Goal: Information Seeking & Learning: Learn about a topic

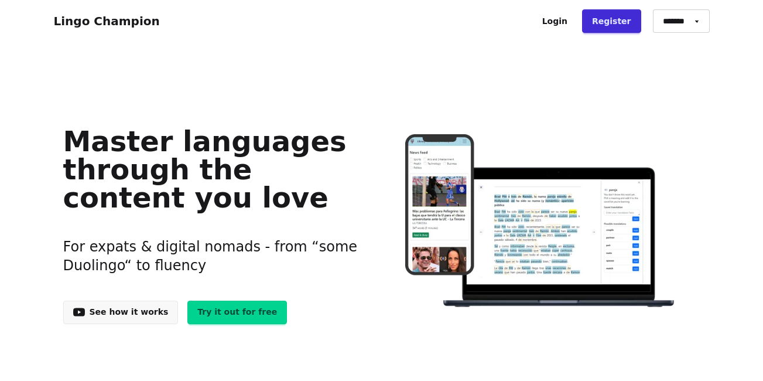
click at [226, 312] on link "Try it out for free" at bounding box center [237, 312] width 100 height 23
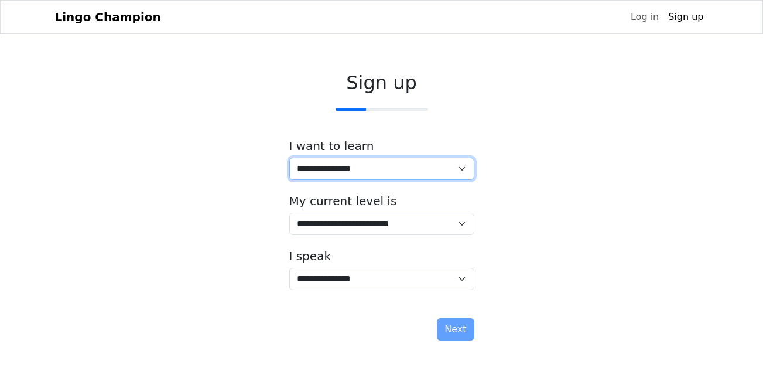
click at [449, 172] on select "**********" at bounding box center [381, 169] width 185 height 22
select select "**"
click at [289, 158] on select "**********" at bounding box center [381, 169] width 185 height 22
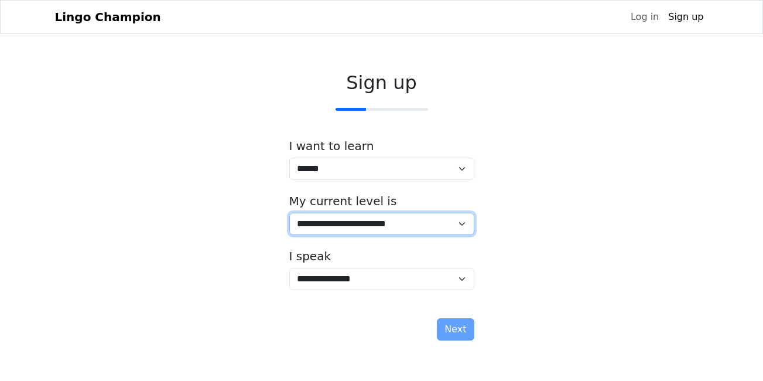
click at [370, 230] on select "**********" at bounding box center [381, 224] width 185 height 22
select select "*"
click at [289, 213] on select "**********" at bounding box center [381, 224] width 185 height 22
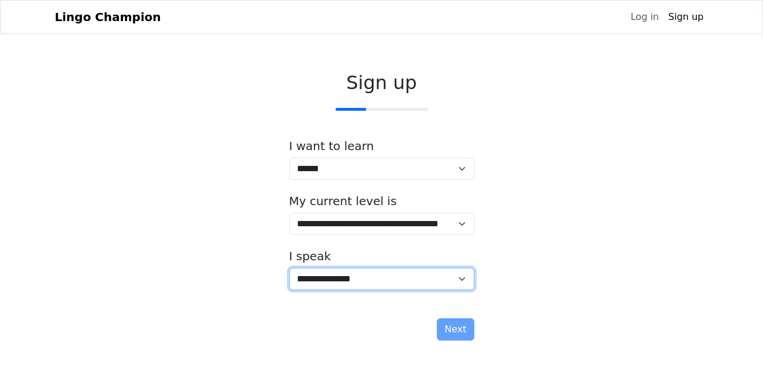
click at [385, 278] on select "**********" at bounding box center [381, 279] width 185 height 22
click at [381, 285] on select "**********" at bounding box center [381, 279] width 185 height 22
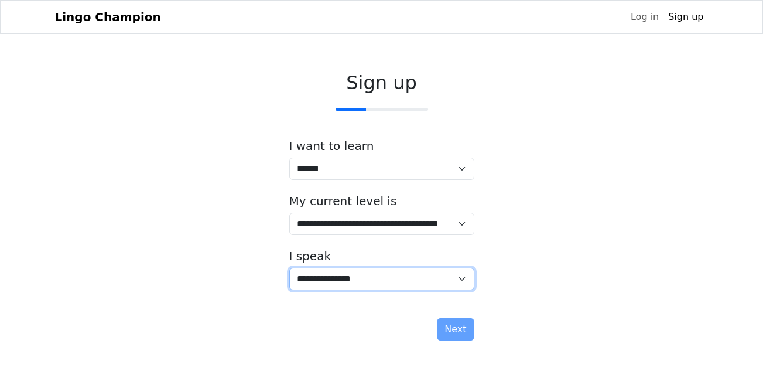
select select "*****"
click at [289, 268] on select "**********" at bounding box center [381, 279] width 185 height 22
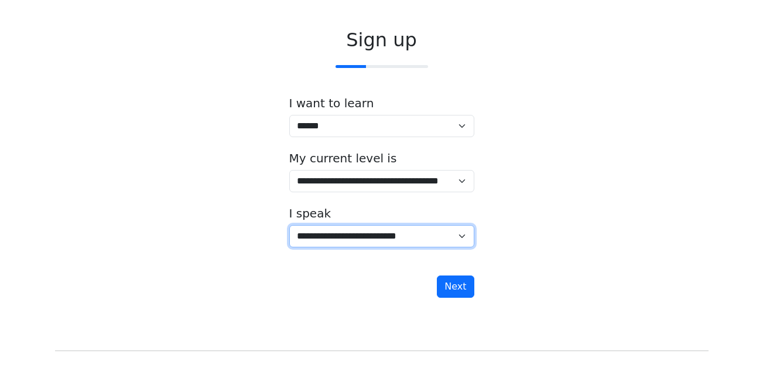
scroll to position [83, 0]
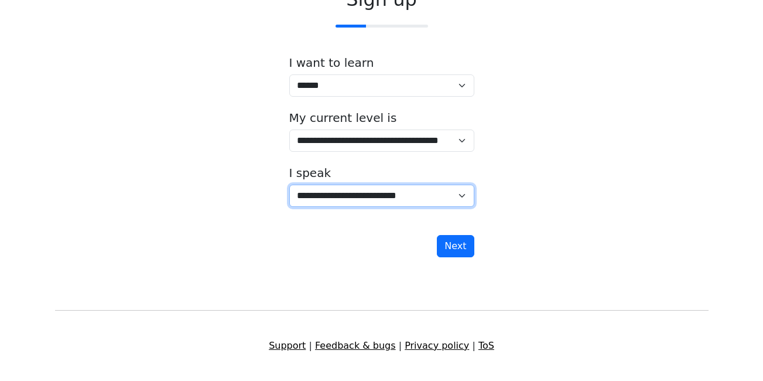
click at [464, 196] on select "**********" at bounding box center [381, 196] width 185 height 22
click at [510, 194] on div "**********" at bounding box center [382, 125] width 654 height 292
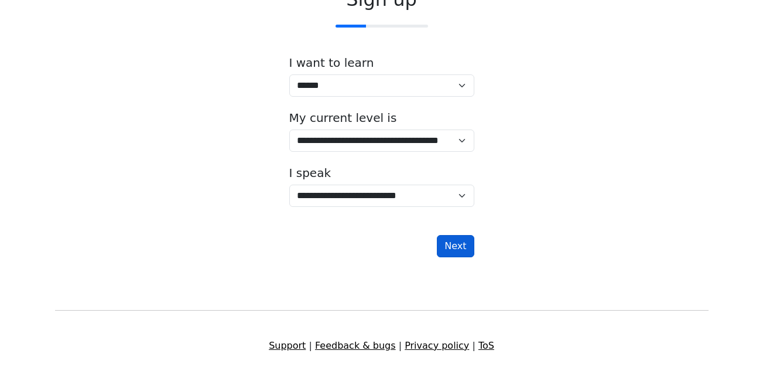
click at [451, 250] on button "Next" at bounding box center [455, 246] width 37 height 22
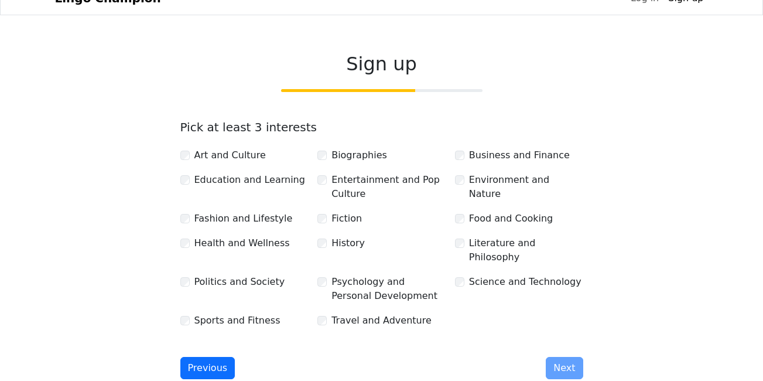
click at [485, 157] on label "Business and Finance" at bounding box center [519, 155] width 101 height 14
click at [473, 174] on label "Environment and Nature" at bounding box center [526, 187] width 114 height 28
click at [487, 247] on label "Literature and Philosophy" at bounding box center [526, 250] width 114 height 28
click at [478, 275] on label "Science and Technology" at bounding box center [525, 282] width 112 height 14
click at [332, 241] on label "History" at bounding box center [348, 243] width 33 height 14
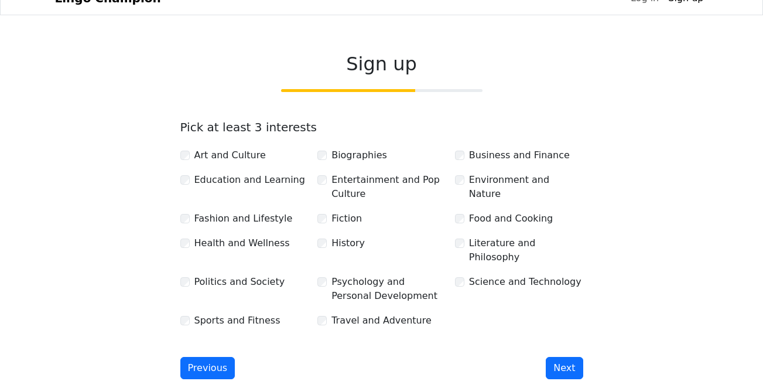
click at [345, 224] on label "Fiction" at bounding box center [347, 219] width 30 height 14
click at [356, 183] on label "Entertainment and Pop Culture" at bounding box center [389, 187] width 114 height 28
click at [240, 275] on label "Politics and Society" at bounding box center [240, 282] width 91 height 14
click at [336, 313] on label "Travel and Adventure" at bounding box center [382, 320] width 100 height 14
click at [224, 245] on label "Health and Wellness" at bounding box center [243, 243] width 96 height 14
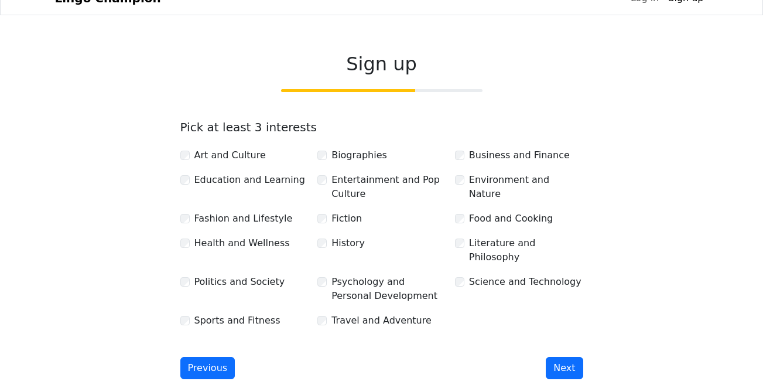
click at [229, 220] on label "Fashion and Lifestyle" at bounding box center [244, 219] width 98 height 14
click at [230, 183] on label "Education and Learning" at bounding box center [250, 180] width 111 height 14
click at [214, 163] on div "Art and Culture Biographies Business and Finance Education and Learning Enterta…" at bounding box center [382, 234] width 412 height 190
click at [214, 159] on label "Art and Culture" at bounding box center [230, 155] width 71 height 14
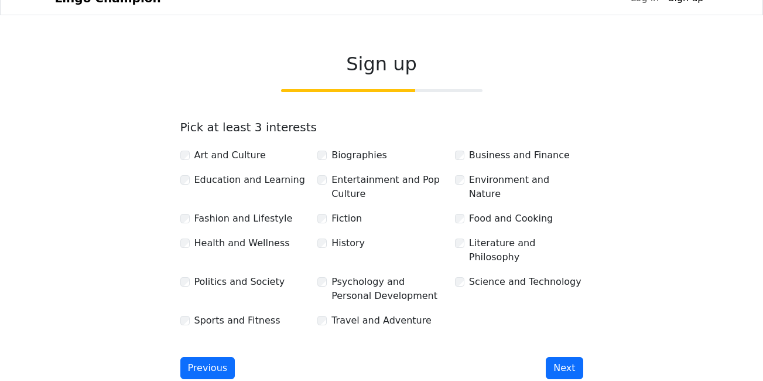
click at [234, 313] on label "Sports and Fitness" at bounding box center [238, 320] width 86 height 14
click at [366, 275] on label "Psychology and Personal Development" at bounding box center [389, 289] width 114 height 28
click at [569, 357] on button "Next" at bounding box center [564, 368] width 37 height 22
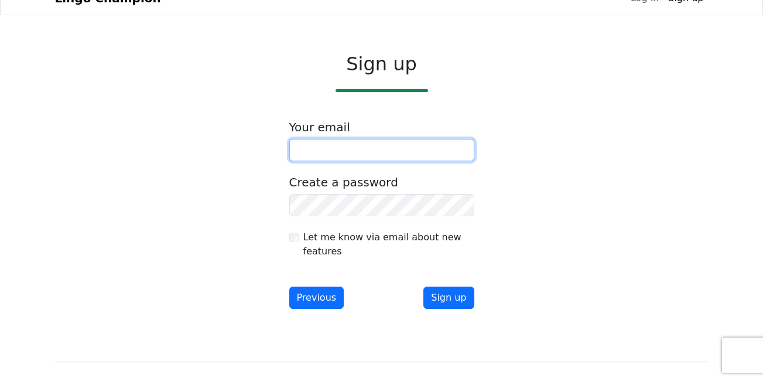
click at [362, 155] on input "email" at bounding box center [381, 150] width 185 height 22
type input "**********"
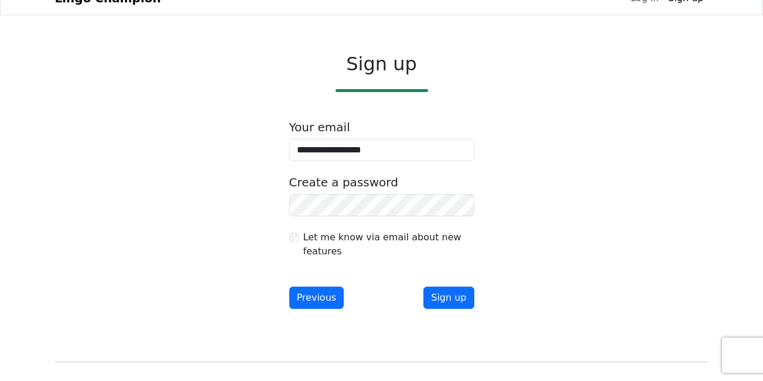
click at [336, 246] on label "Let me know via email about new features" at bounding box center [388, 244] width 171 height 28
click at [450, 298] on button "Sign up" at bounding box center [449, 298] width 50 height 22
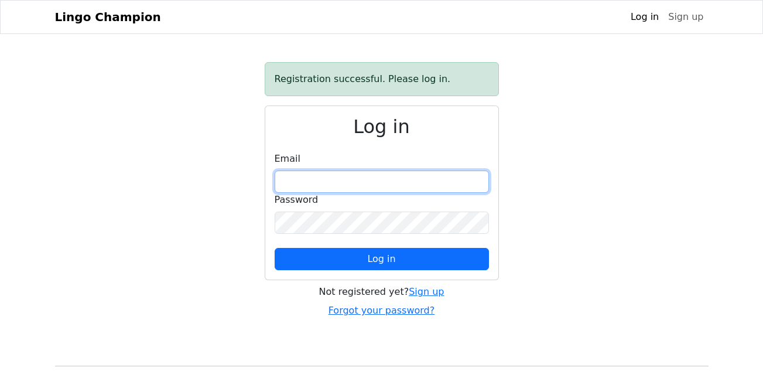
type input "**********"
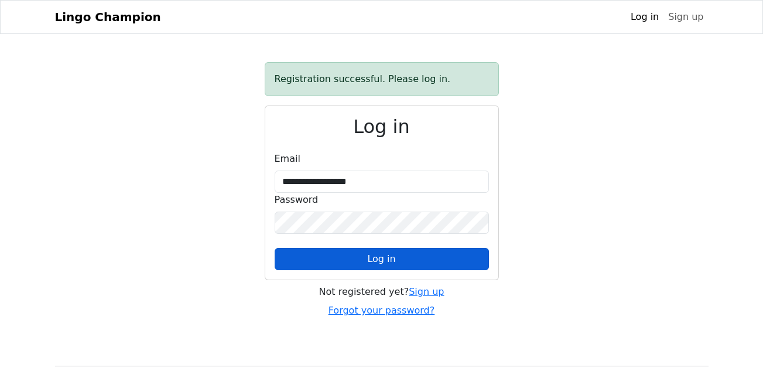
click at [369, 261] on span "Log in" at bounding box center [381, 258] width 28 height 11
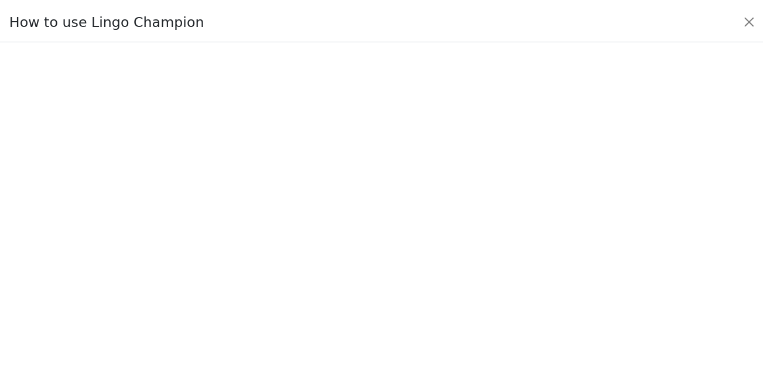
scroll to position [39, 0]
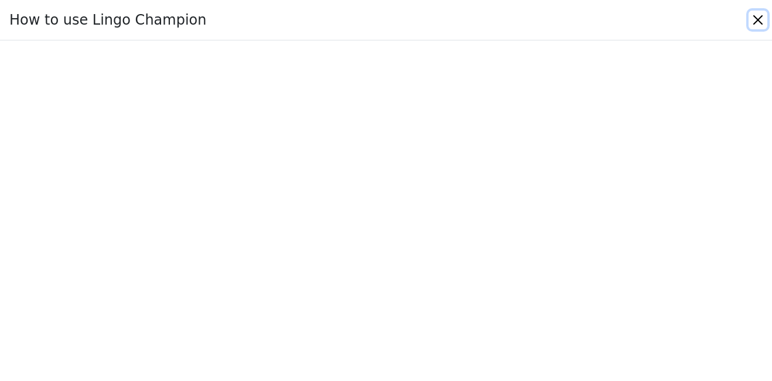
click at [762, 26] on button "Close" at bounding box center [758, 20] width 19 height 19
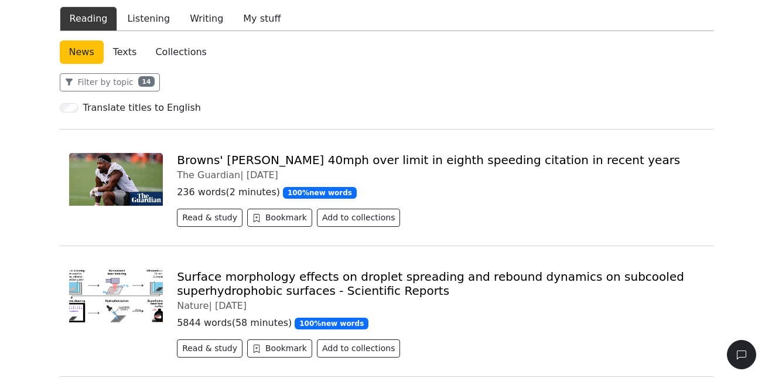
scroll to position [59, 0]
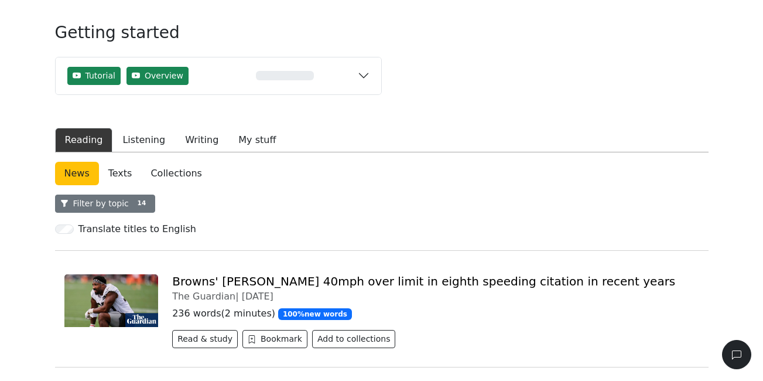
click at [78, 209] on button "Filter by topic 14" at bounding box center [105, 204] width 101 height 18
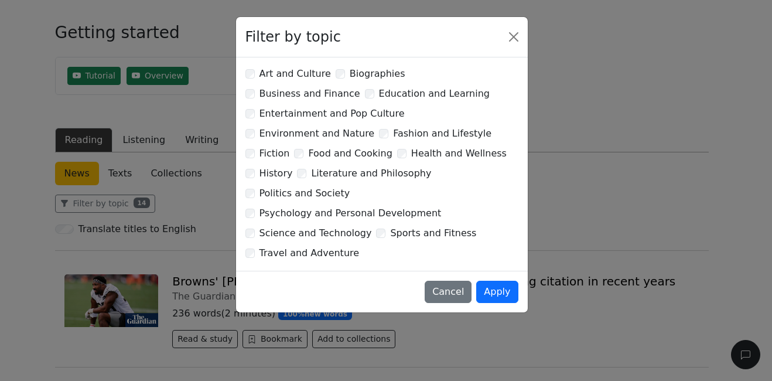
click at [398, 226] on label "Sports and Fitness" at bounding box center [433, 233] width 86 height 14
click at [502, 281] on button "Apply" at bounding box center [497, 292] width 42 height 22
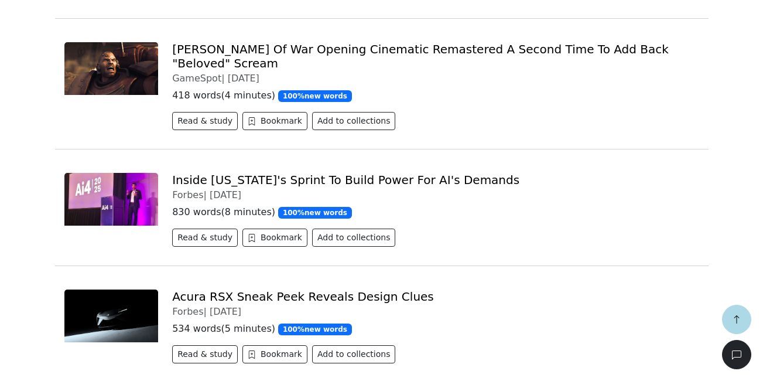
scroll to position [3531, 0]
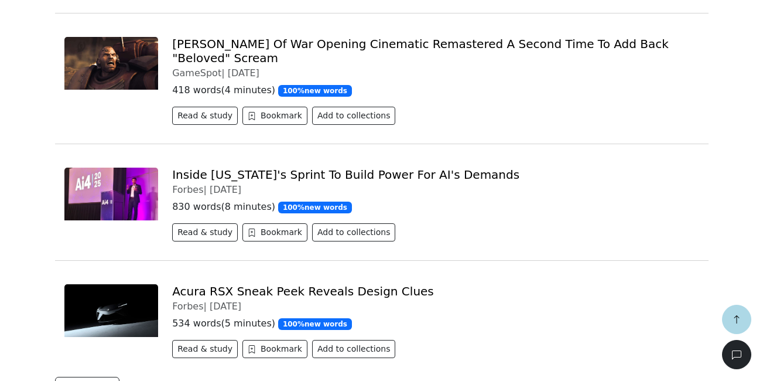
click at [308, 168] on link "Inside [US_STATE]'s Sprint To Build Power For AI's Demands" at bounding box center [345, 175] width 347 height 14
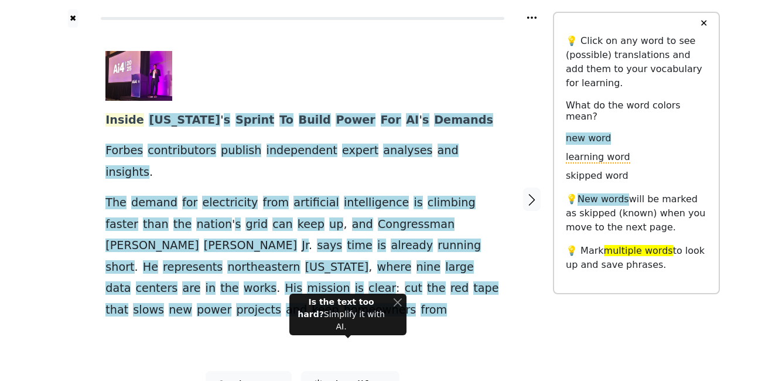
click at [121, 121] on span "Inside" at bounding box center [124, 120] width 39 height 15
click at [120, 120] on span "Inside" at bounding box center [124, 120] width 39 height 15
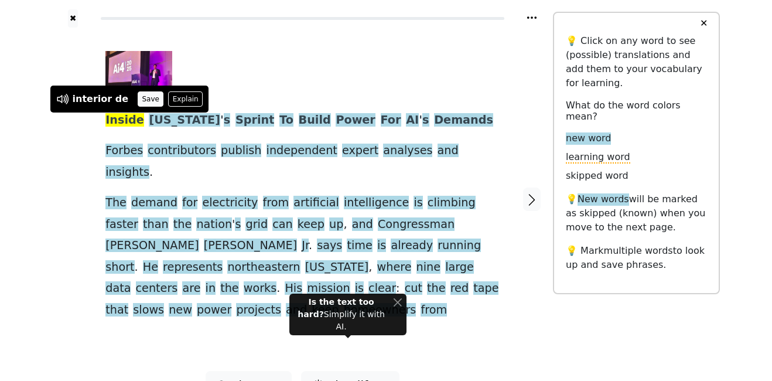
click at [141, 98] on button "Save" at bounding box center [151, 98] width 26 height 15
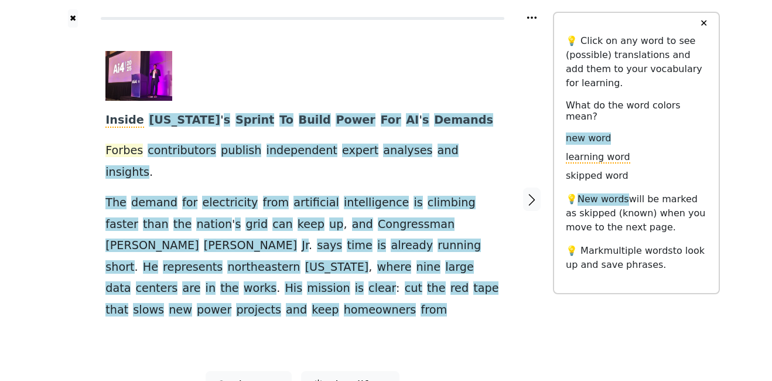
click at [120, 154] on span "Forbes" at bounding box center [123, 151] width 37 height 15
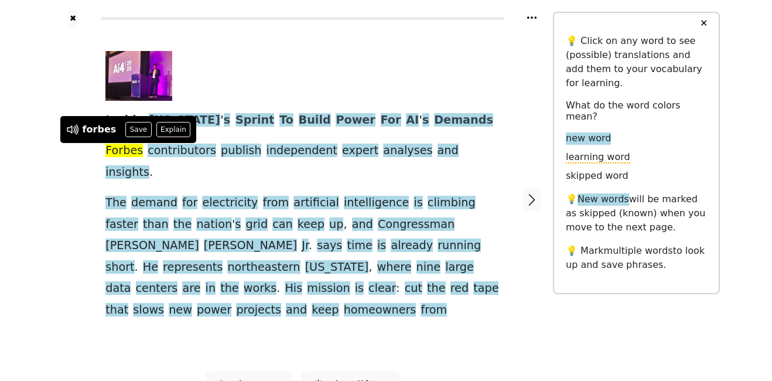
click at [125, 152] on span "Forbes" at bounding box center [123, 151] width 37 height 15
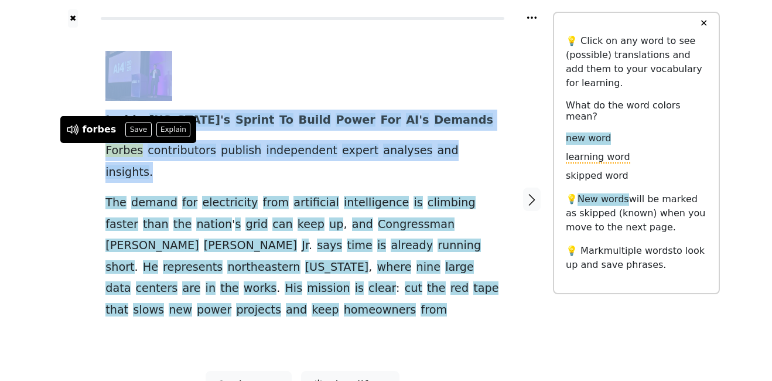
drag, startPoint x: 93, startPoint y: 151, endPoint x: 461, endPoint y: 152, distance: 367.9
click at [461, 152] on div "Inside [US_STATE] ' s Sprint To Build Power For AI ' s Demands Forbes contribut…" at bounding box center [302, 199] width 501 height 343
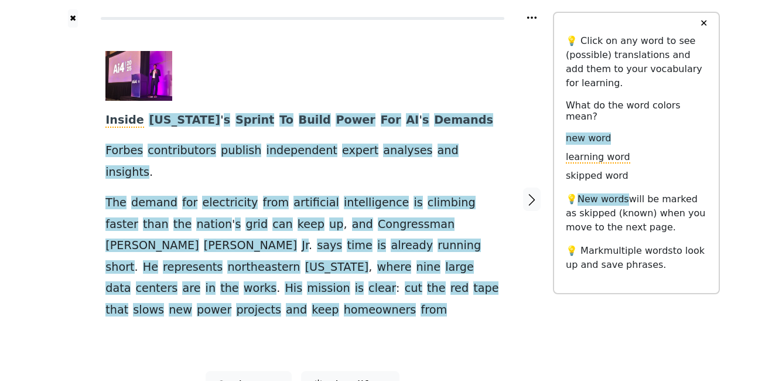
drag, startPoint x: 461, startPoint y: 152, endPoint x: 473, endPoint y: 157, distance: 13.4
click at [473, 157] on div "Inside [US_STATE] ' s Sprint To Build Power For AI ' s Demands Forbes contribut…" at bounding box center [302, 186] width 394 height 270
click at [236, 118] on span "Sprint" at bounding box center [255, 120] width 39 height 15
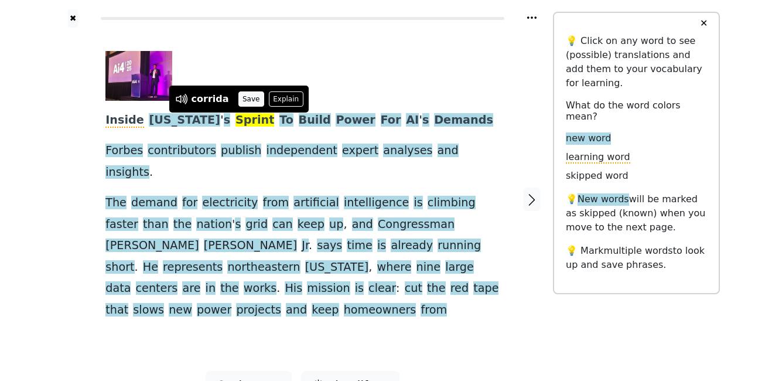
click at [247, 100] on button "Save" at bounding box center [251, 98] width 26 height 15
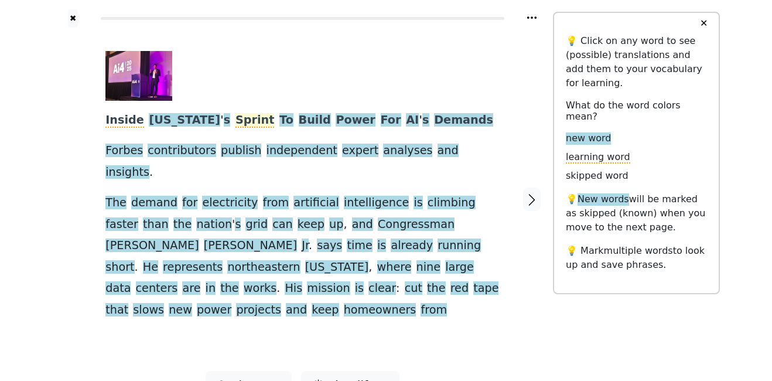
click at [236, 122] on span "Sprint" at bounding box center [255, 120] width 39 height 15
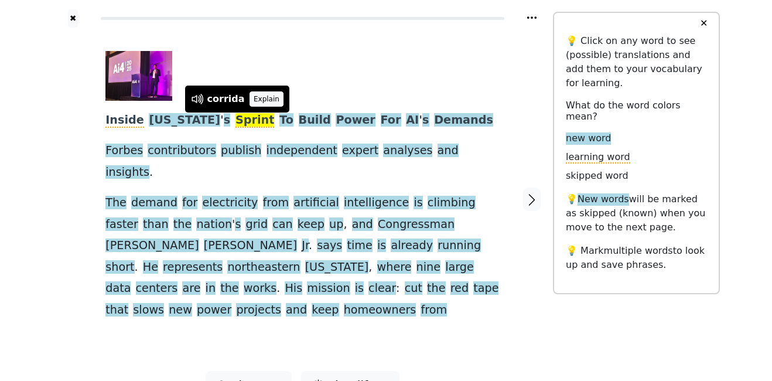
click at [259, 97] on button "Explain" at bounding box center [267, 98] width 35 height 15
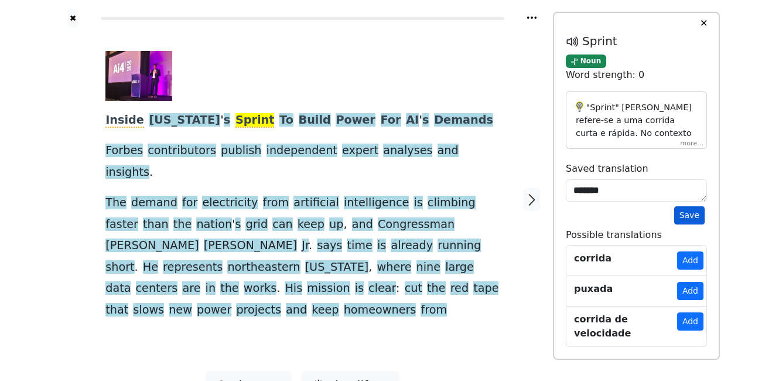
click at [694, 219] on button "Save" at bounding box center [689, 215] width 30 height 18
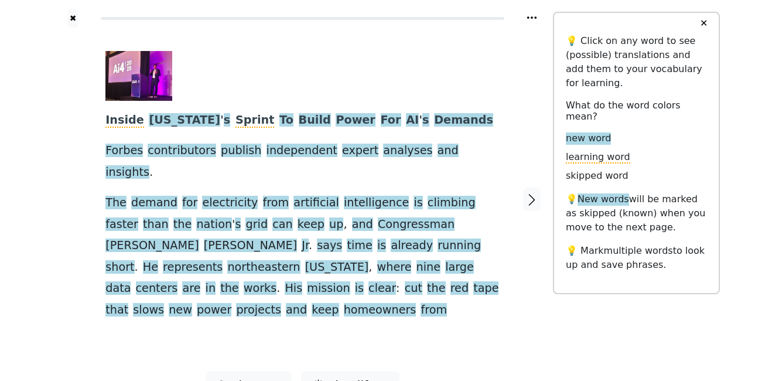
drag, startPoint x: 357, startPoint y: 81, endPoint x: 271, endPoint y: 103, distance: 88.2
click at [356, 81] on div at bounding box center [298, 76] width 386 height 50
click at [538, 193] on icon "button" at bounding box center [532, 200] width 14 height 14
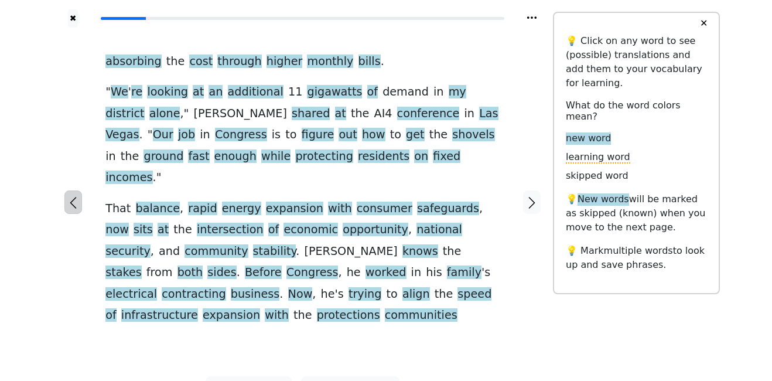
click at [73, 196] on icon "button" at bounding box center [73, 203] width 14 height 14
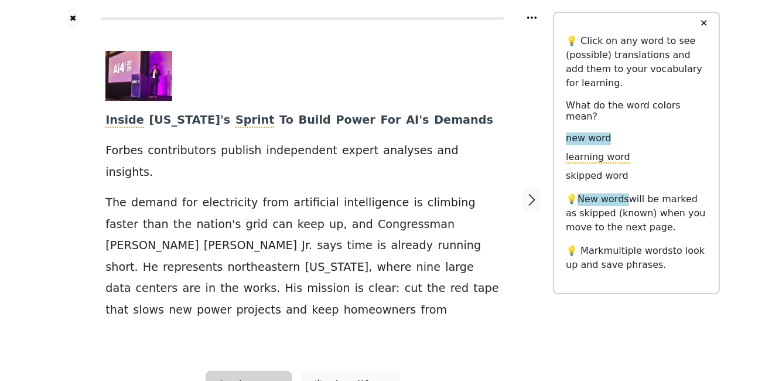
click at [264, 376] on span "Listen" at bounding box center [249, 385] width 35 height 18
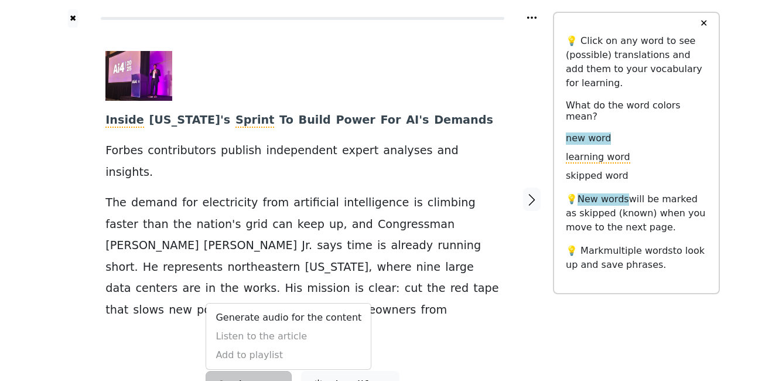
click at [265, 322] on div "Generate audio for the content Listen to the article Add to playlist" at bounding box center [289, 336] width 166 height 67
click at [272, 308] on link "Generate audio for the content" at bounding box center [288, 317] width 165 height 19
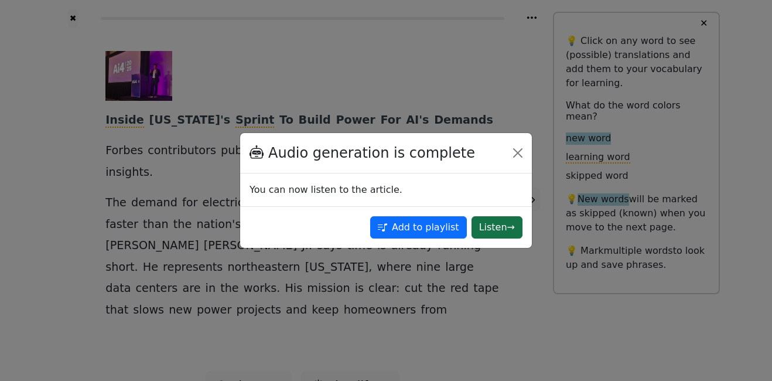
click at [498, 232] on button "Listen →" at bounding box center [497, 227] width 51 height 22
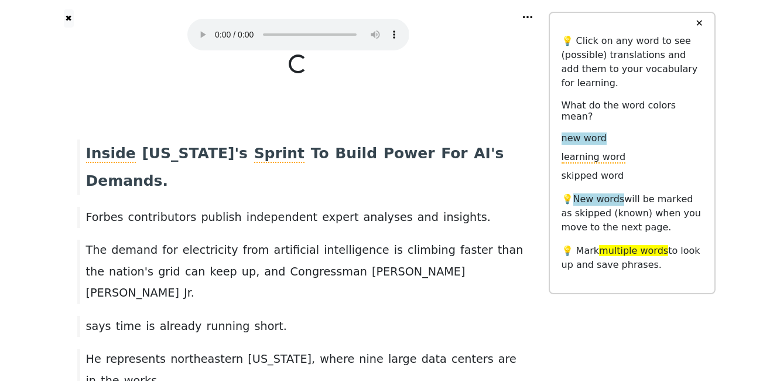
click at [700, 26] on button "✕" at bounding box center [699, 23] width 22 height 21
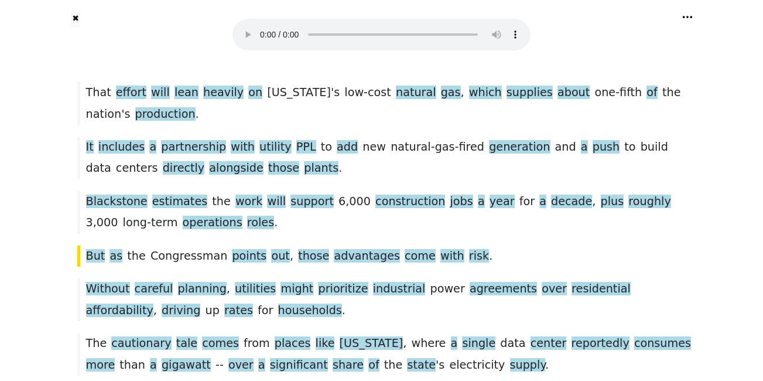
scroll to position [874, 0]
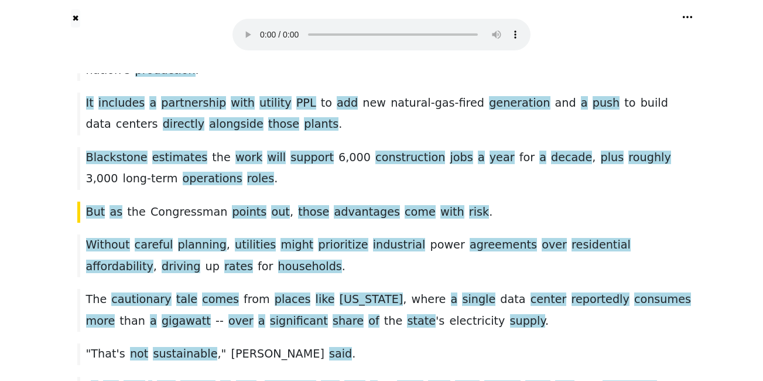
click at [80, 158] on div "Blackstone estimates the work will support 6 , 000 construction jobs a year for…" at bounding box center [381, 168] width 621 height 43
click at [77, 155] on div at bounding box center [75, 168] width 9 height 43
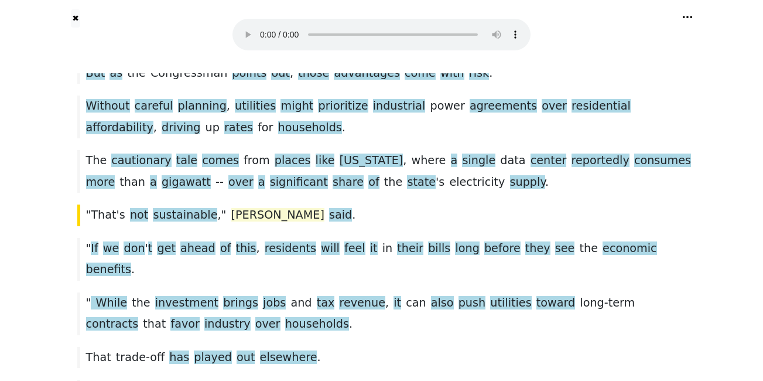
scroll to position [1016, 0]
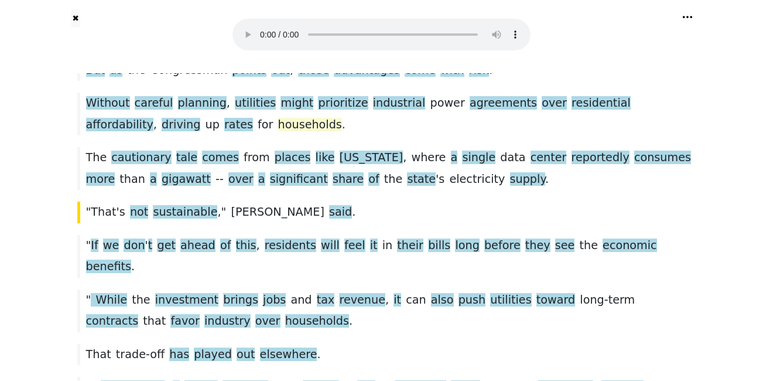
click at [278, 118] on span "households" at bounding box center [310, 125] width 64 height 15
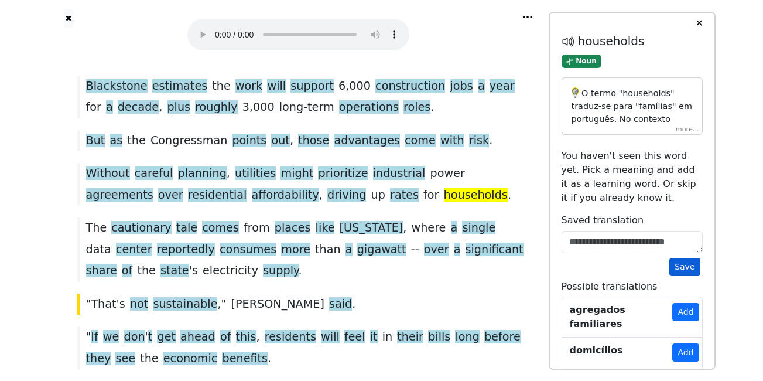
click at [678, 270] on button "Save" at bounding box center [685, 267] width 30 height 18
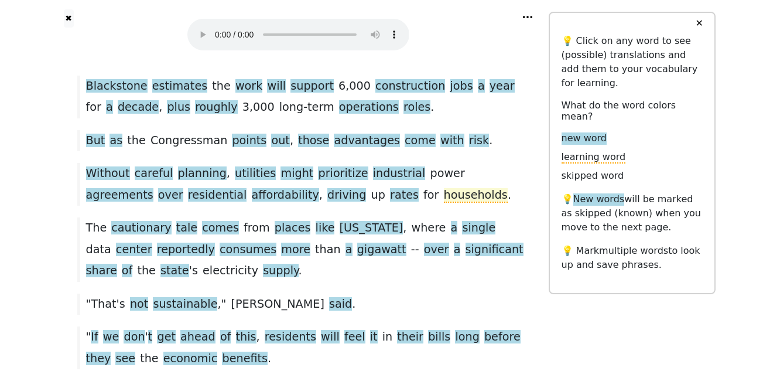
click at [444, 188] on span "households" at bounding box center [476, 195] width 64 height 15
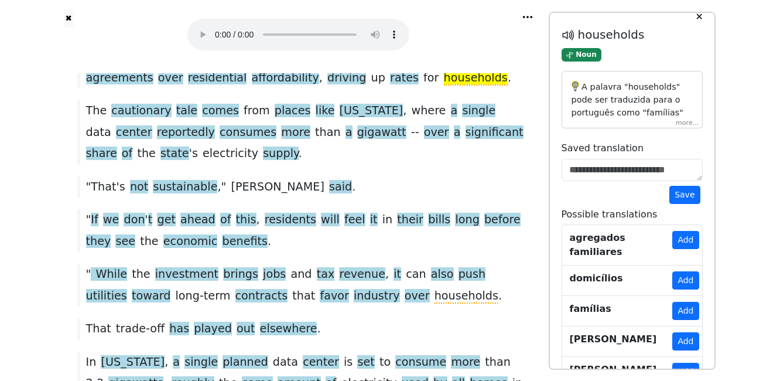
scroll to position [0, 0]
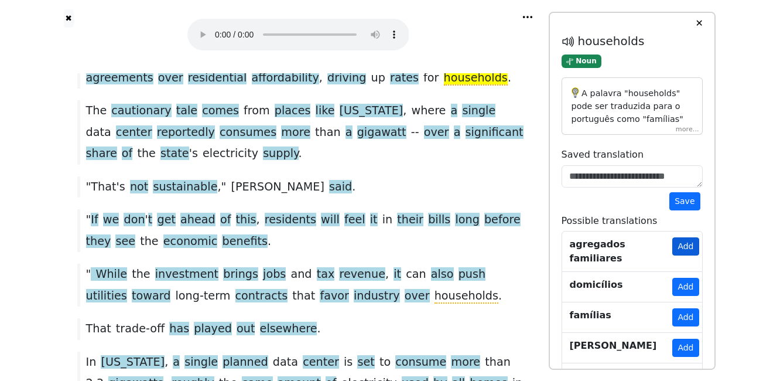
click at [689, 245] on button "Add" at bounding box center [686, 246] width 26 height 18
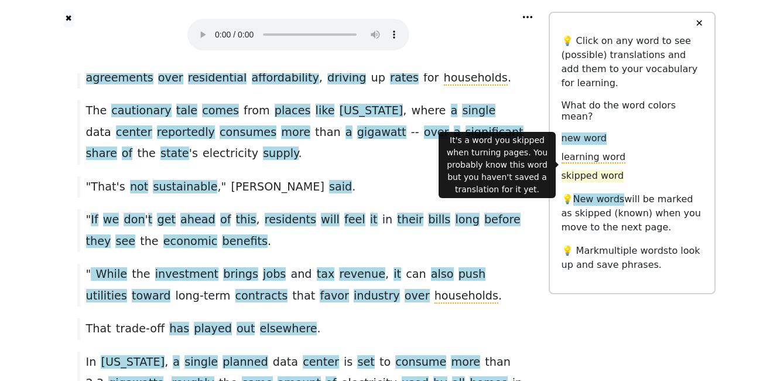
click at [577, 170] on span "skipped word" at bounding box center [593, 176] width 63 height 12
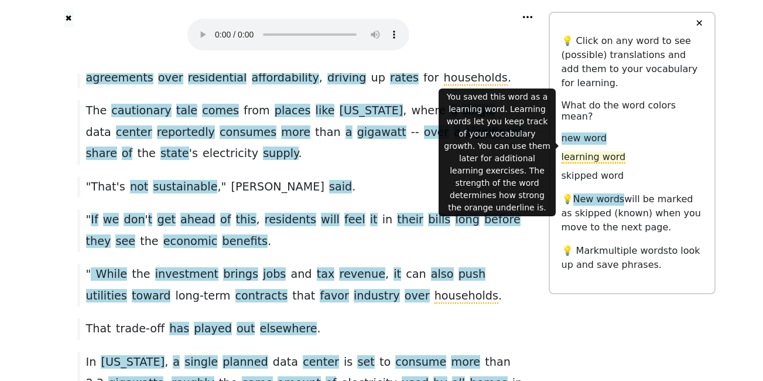
click at [580, 151] on span "learning word" at bounding box center [594, 157] width 64 height 12
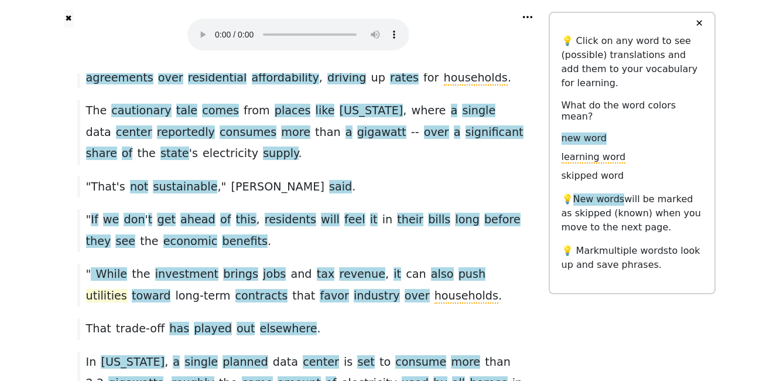
click at [127, 289] on span "utilities" at bounding box center [106, 296] width 41 height 15
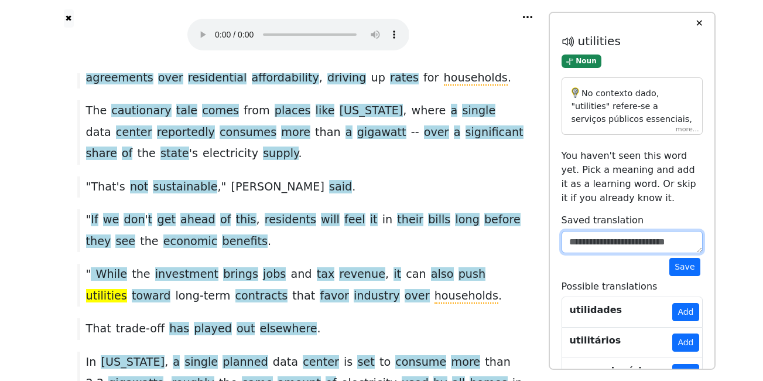
click at [626, 246] on textarea at bounding box center [632, 242] width 141 height 22
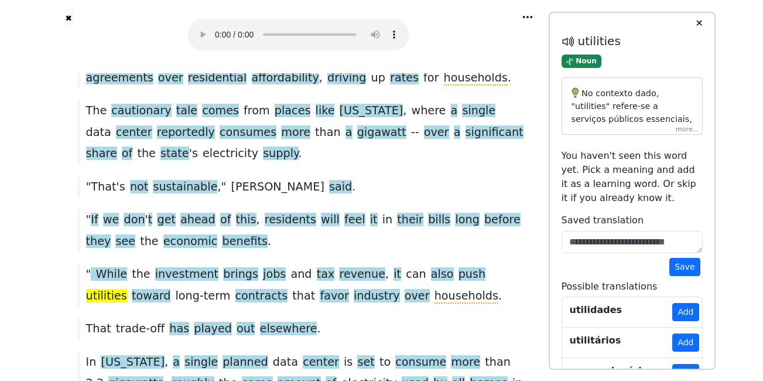
click at [472, 318] on div "That trade-off has played out elsewhere ." at bounding box center [298, 328] width 454 height 21
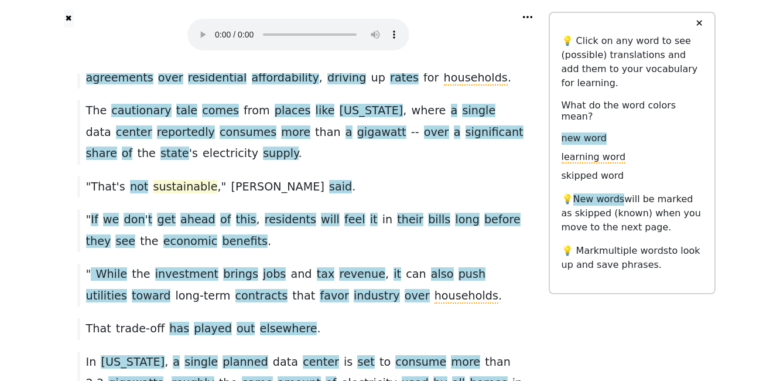
click at [158, 180] on span "sustainable" at bounding box center [185, 187] width 64 height 15
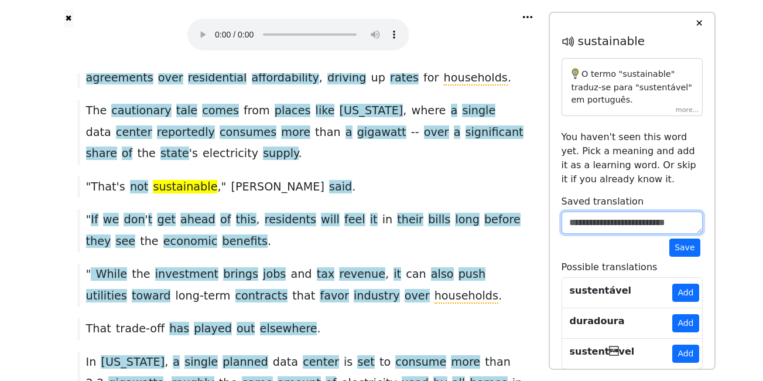
click at [602, 221] on textarea at bounding box center [632, 223] width 141 height 22
type textarea "**********"
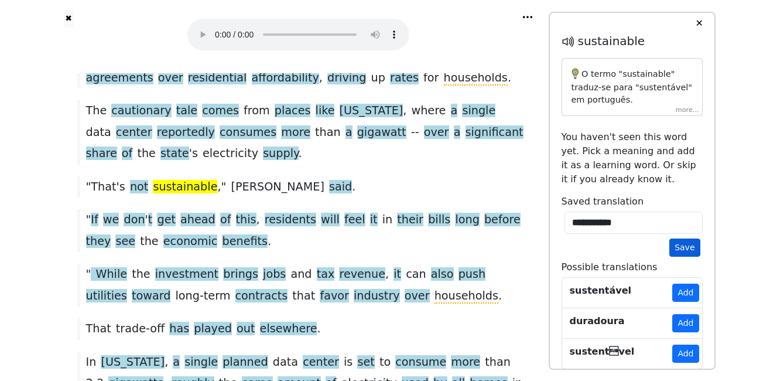
click at [687, 250] on button "Save" at bounding box center [685, 247] width 30 height 18
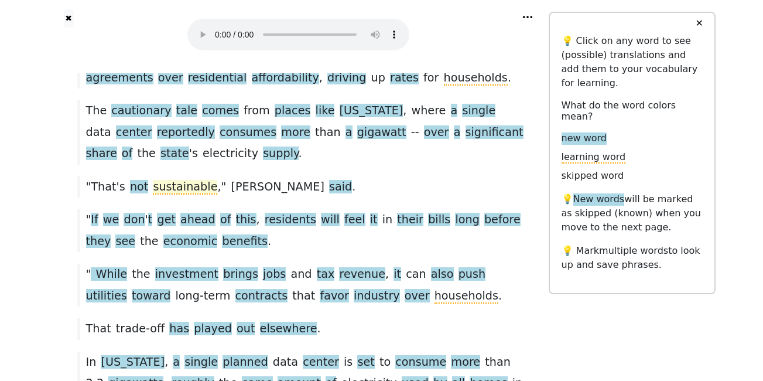
click at [176, 180] on span "sustainable" at bounding box center [185, 187] width 64 height 15
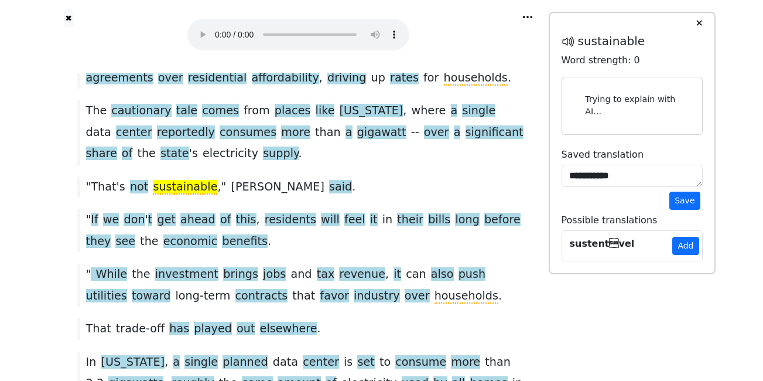
click at [703, 21] on button "✕" at bounding box center [699, 23] width 22 height 21
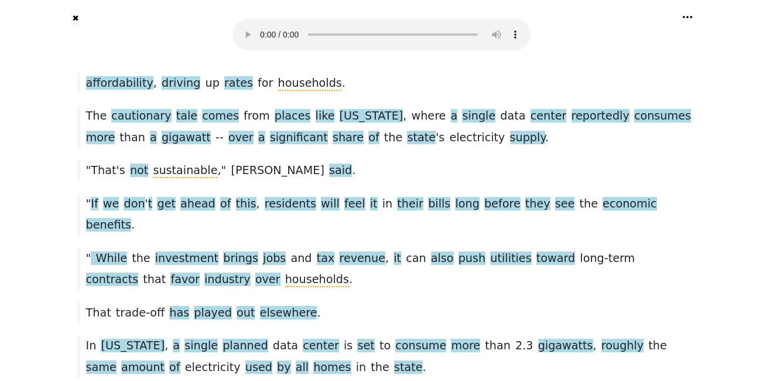
scroll to position [899, 0]
